Goal: Information Seeking & Learning: Learn about a topic

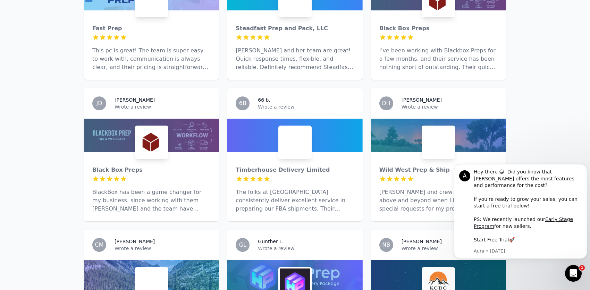
scroll to position [1041, 0]
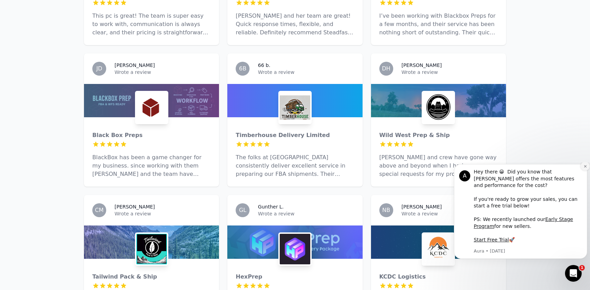
click at [586, 168] on icon "Dismiss notification" at bounding box center [585, 167] width 4 height 4
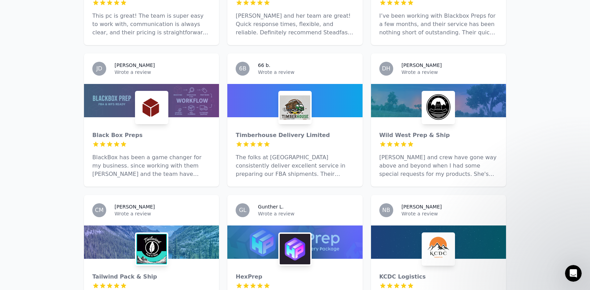
click at [448, 117] on div "Wild West Prep & Ship 5 out of 5 stars [PERSON_NAME] and crew have gone way abo…" at bounding box center [438, 151] width 135 height 69
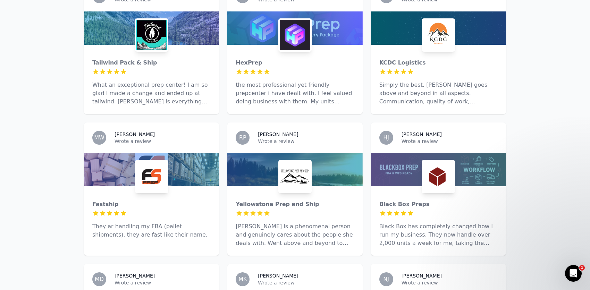
scroll to position [1221, 0]
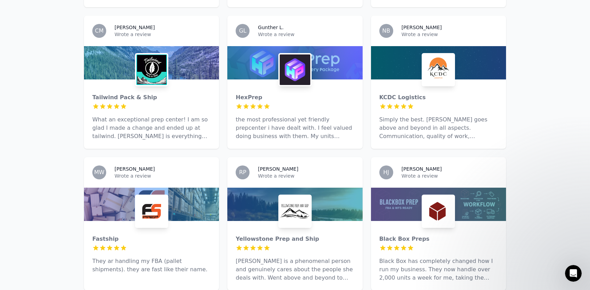
click at [421, 88] on div "KCDC Logistics 5 out of 5 stars Simply the best. [PERSON_NAME] goes above and b…" at bounding box center [438, 113] width 135 height 69
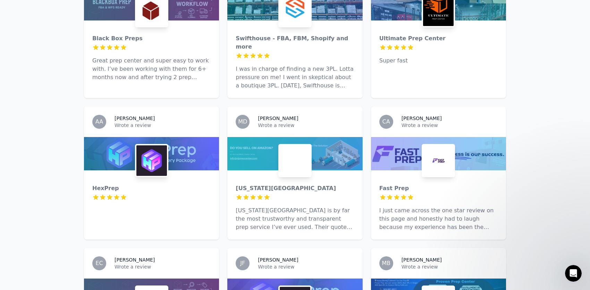
scroll to position [422, 0]
